Goal: Task Accomplishment & Management: Complete application form

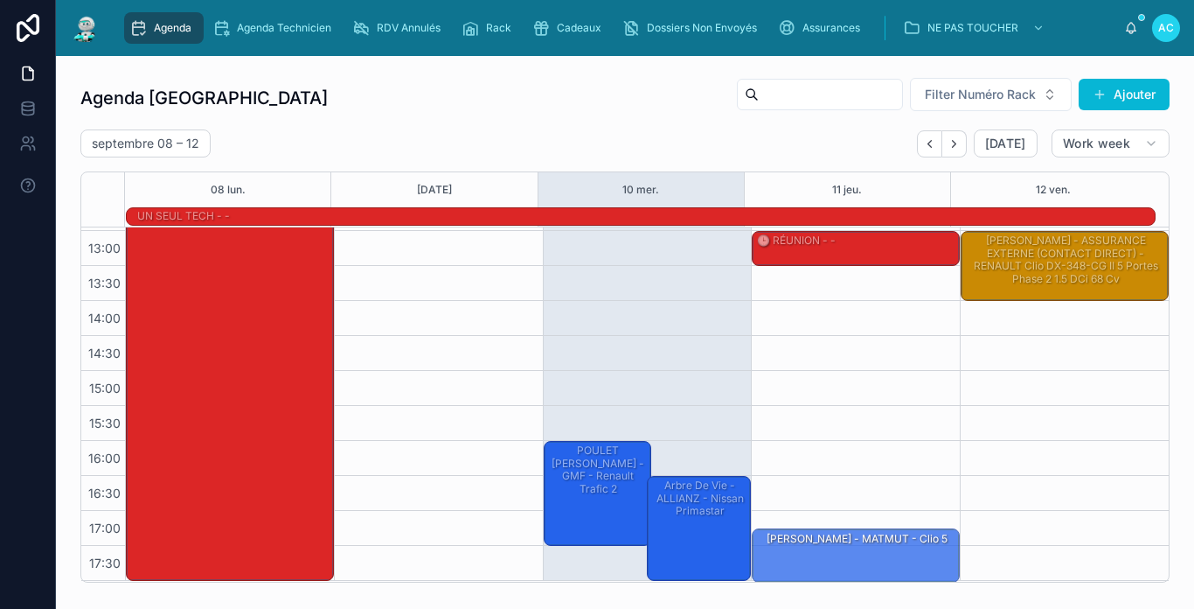
scroll to position [276, 0]
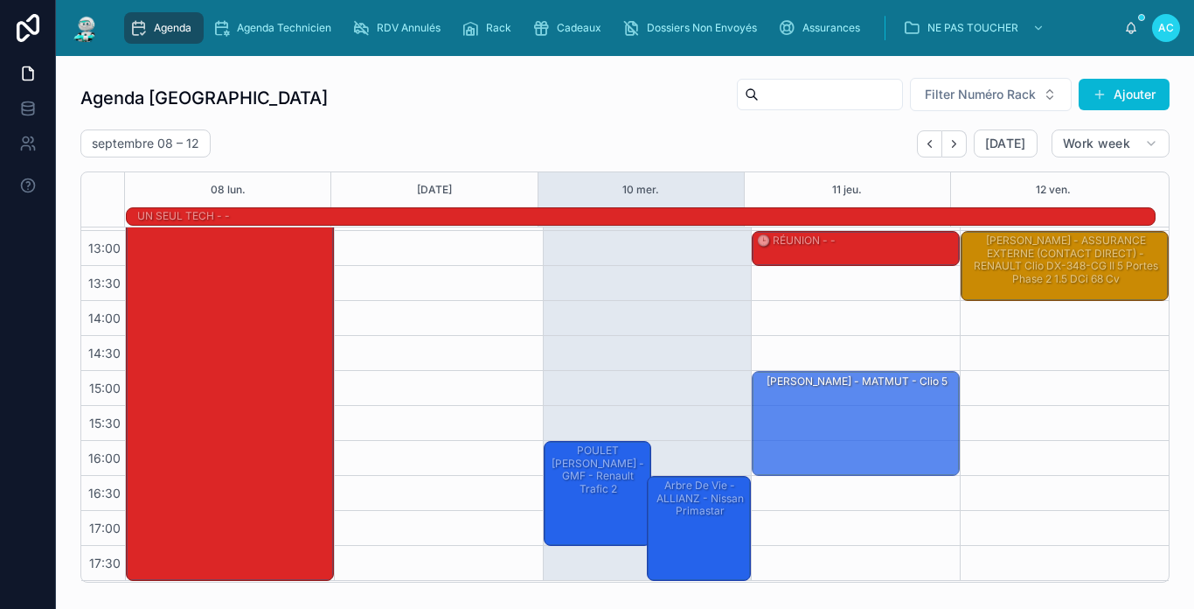
drag, startPoint x: 638, startPoint y: 259, endPoint x: 850, endPoint y: 421, distance: 266.9
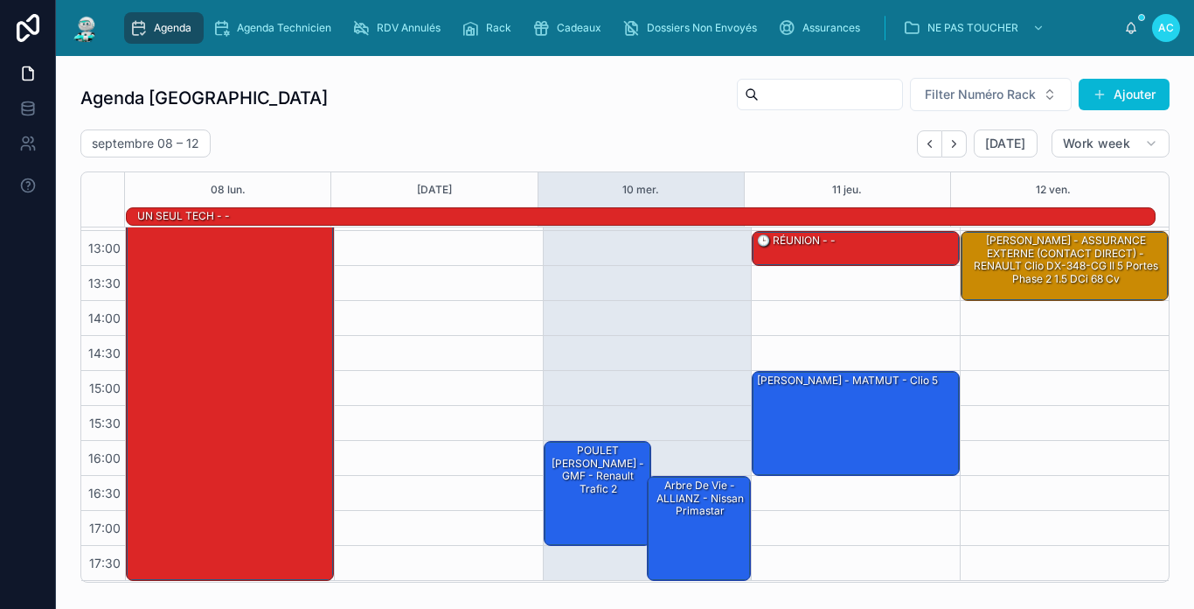
click at [845, 421] on div "[PERSON_NAME] - MATMUT - Clio 5" at bounding box center [856, 422] width 203 height 101
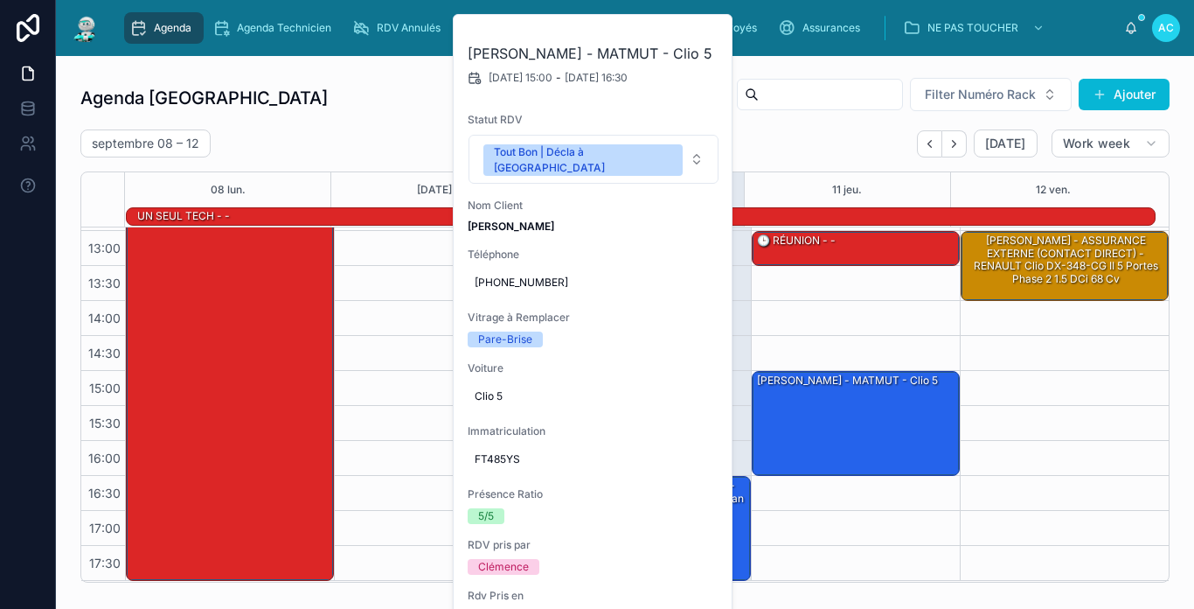
click at [389, 96] on div "Agenda Carcassonne Filter Numéro Rack Ajouter" at bounding box center [624, 98] width 1089 height 42
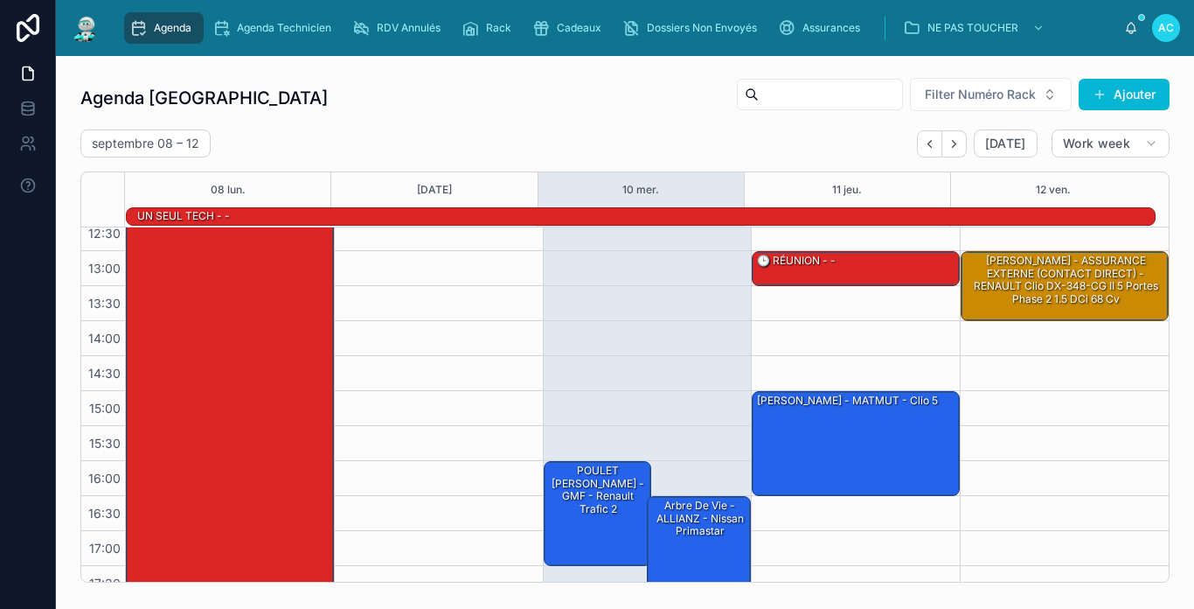
scroll to position [275, 0]
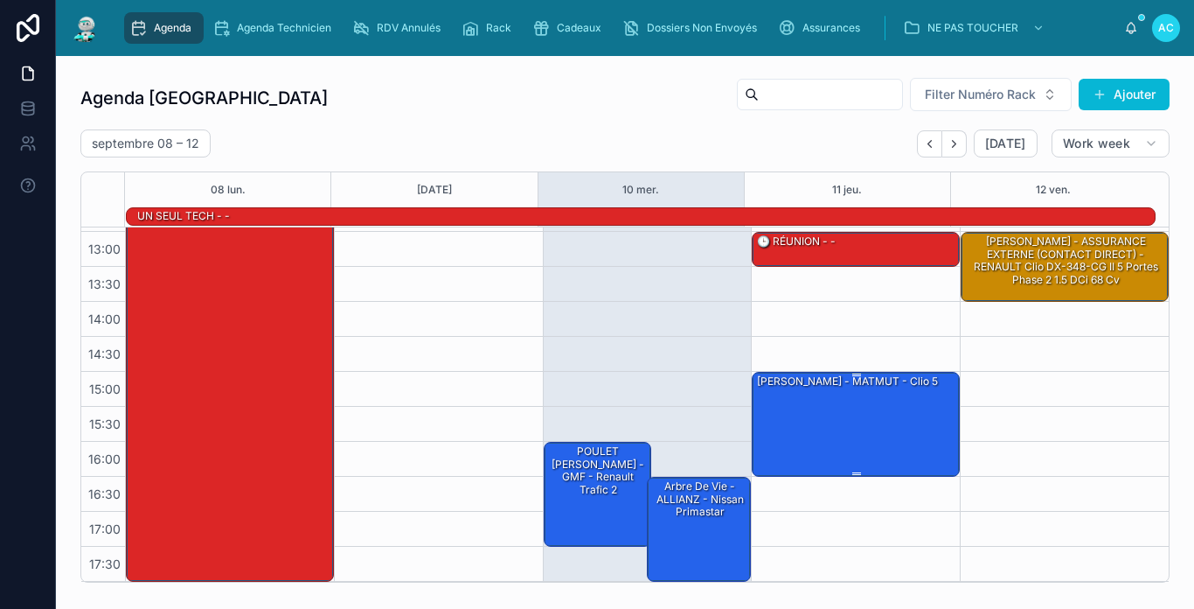
click at [865, 431] on div "[PERSON_NAME] - MATMUT - Clio 5" at bounding box center [856, 422] width 203 height 101
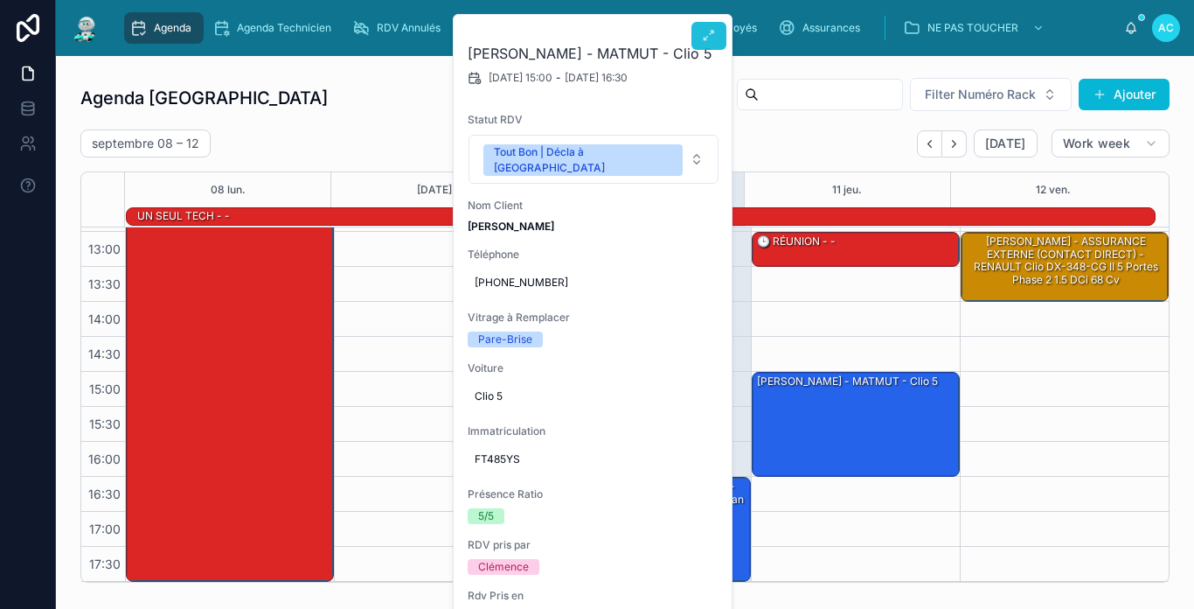
click at [708, 30] on icon at bounding box center [709, 36] width 14 height 14
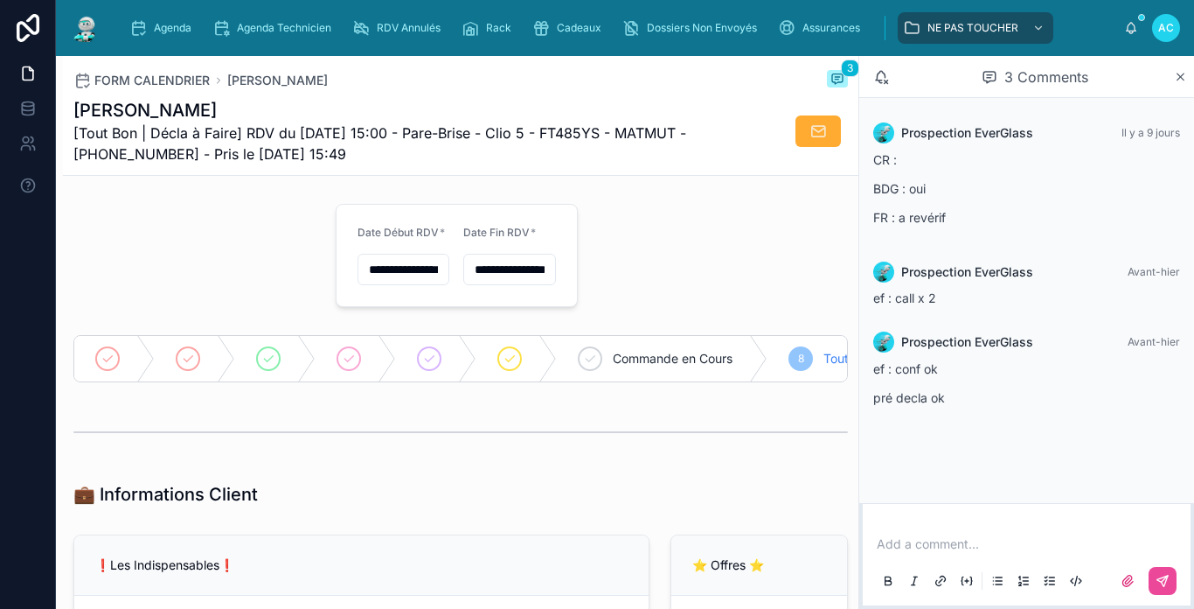
click at [961, 548] on p at bounding box center [1030, 543] width 307 height 17
click at [1171, 571] on button at bounding box center [1163, 581] width 28 height 28
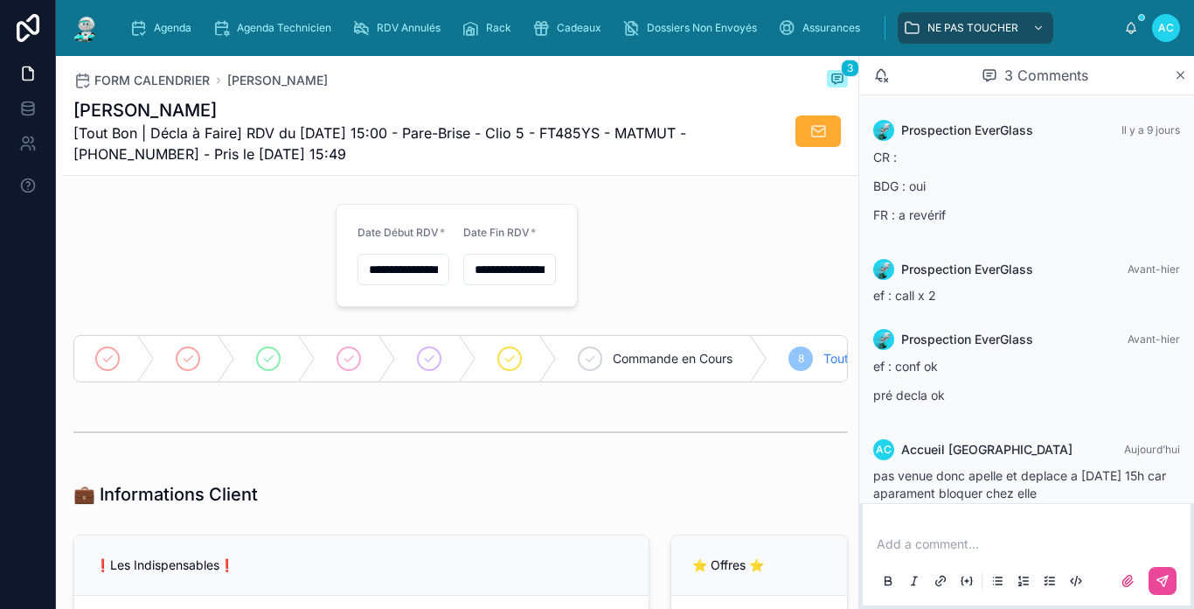
click at [428, 80] on div "FORM CALENDRIER [PERSON_NAME] 3" at bounding box center [460, 80] width 775 height 21
click at [97, 31] on img at bounding box center [85, 28] width 31 height 28
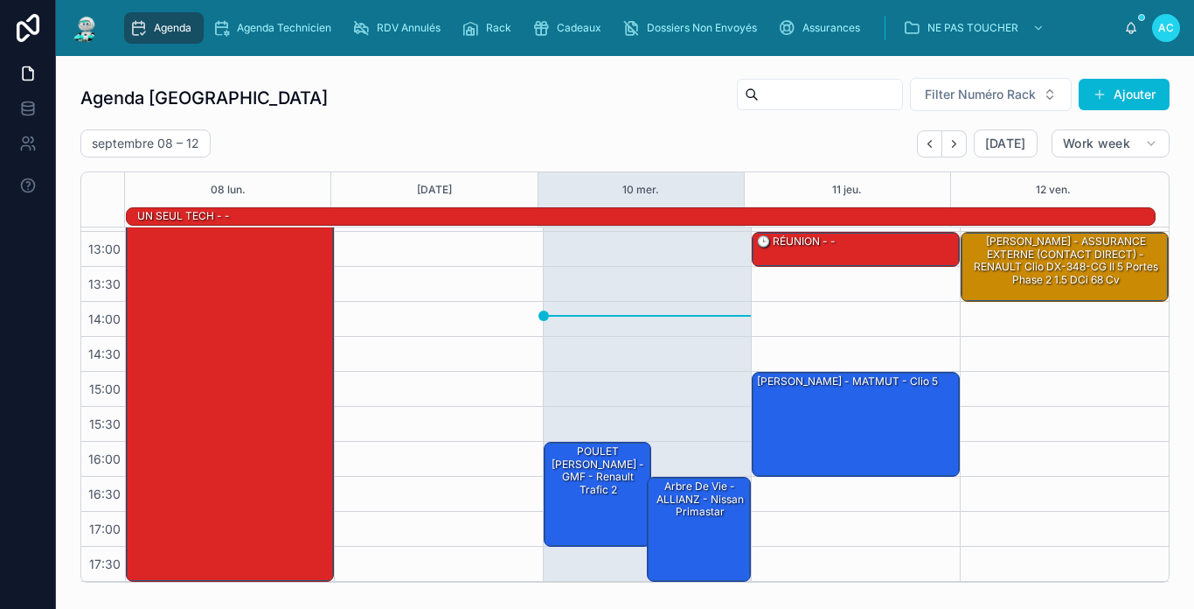
click at [96, 32] on img at bounding box center [85, 28] width 31 height 28
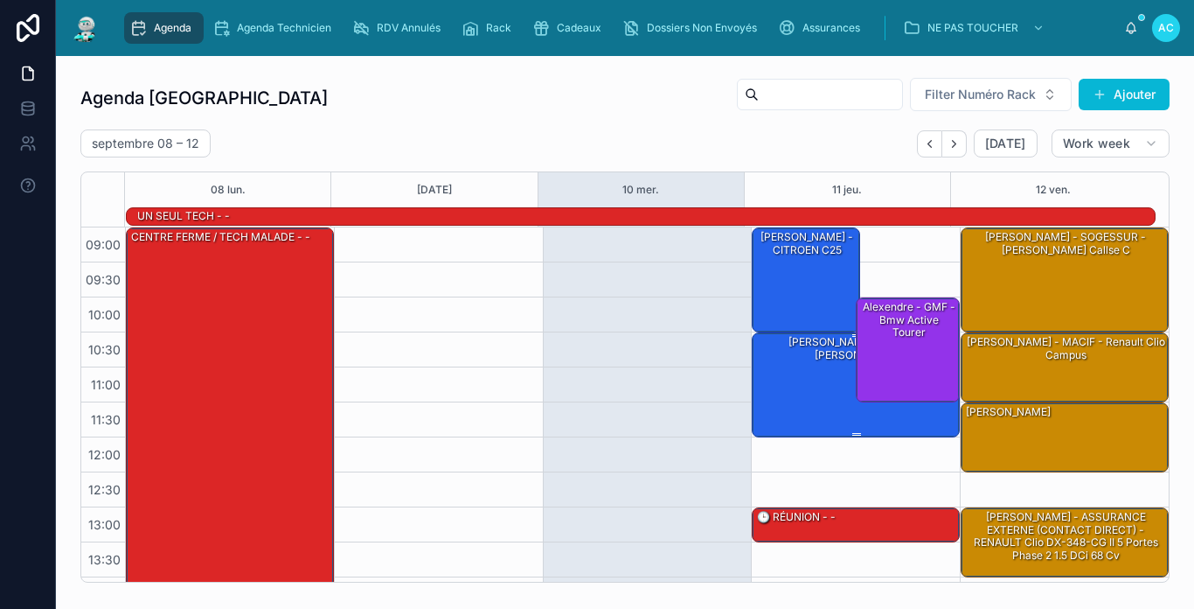
click at [797, 349] on div "[PERSON_NAME] - MACIF - [PERSON_NAME]" at bounding box center [856, 348] width 203 height 29
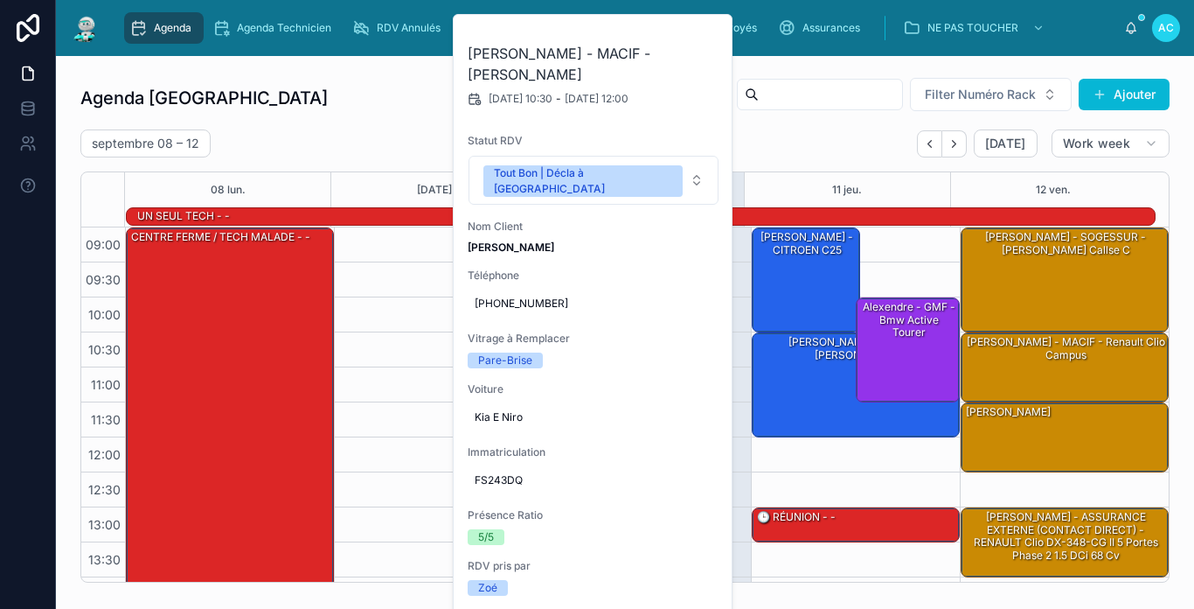
click at [796, 133] on div "[DATE] – [DATE] [DATE] Work week" at bounding box center [624, 143] width 1089 height 28
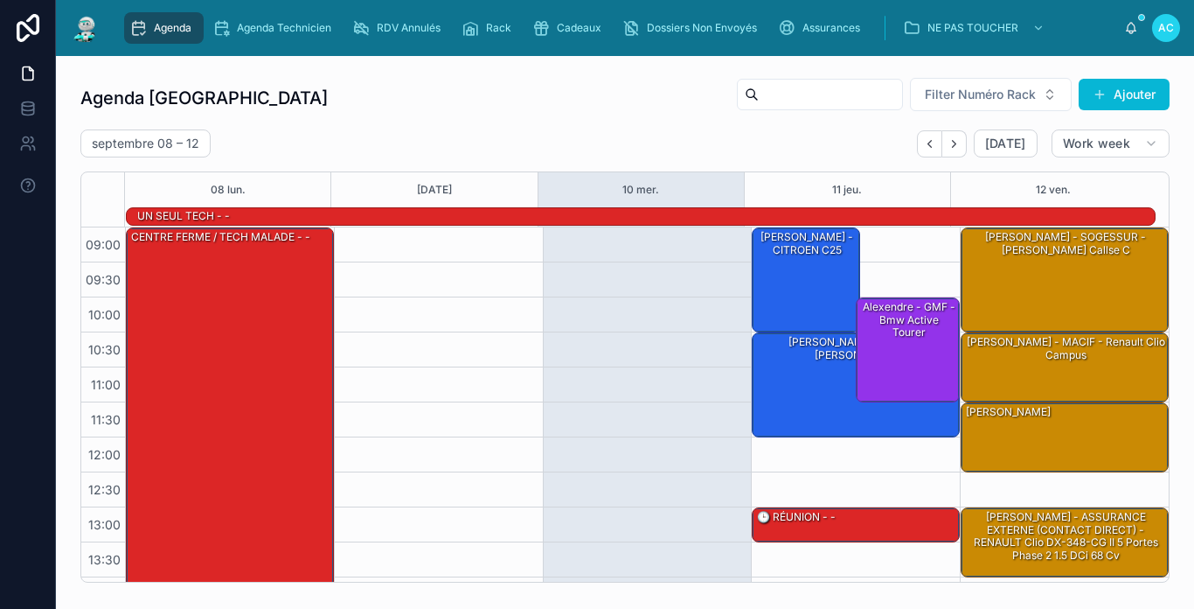
click at [91, 35] on img at bounding box center [85, 28] width 31 height 28
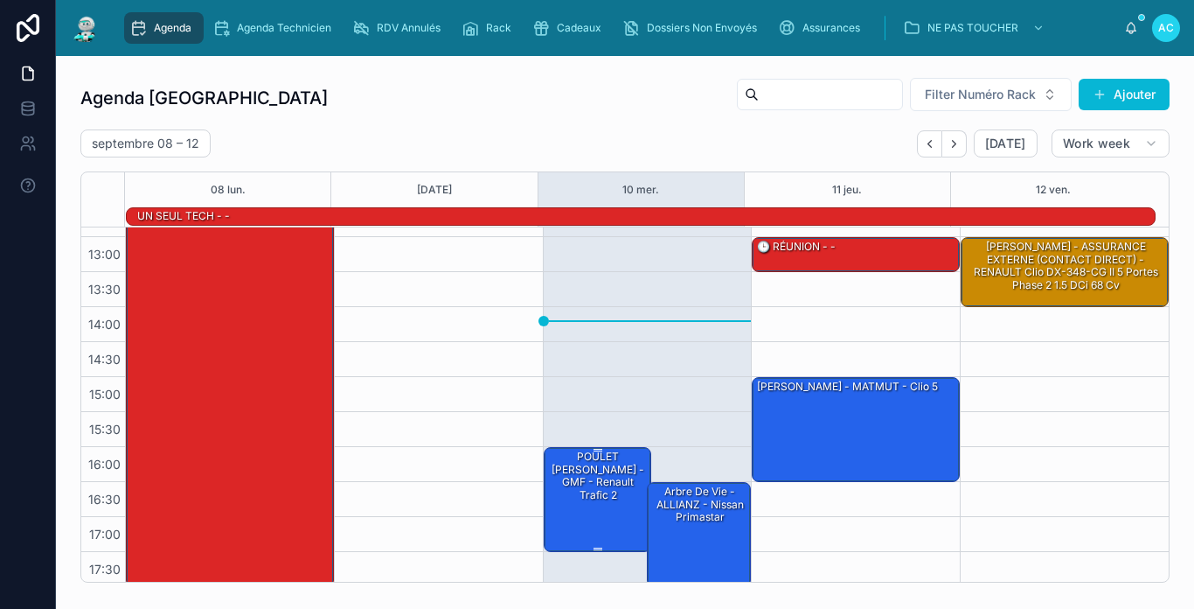
scroll to position [275, 0]
